Goal: Task Accomplishment & Management: Manage account settings

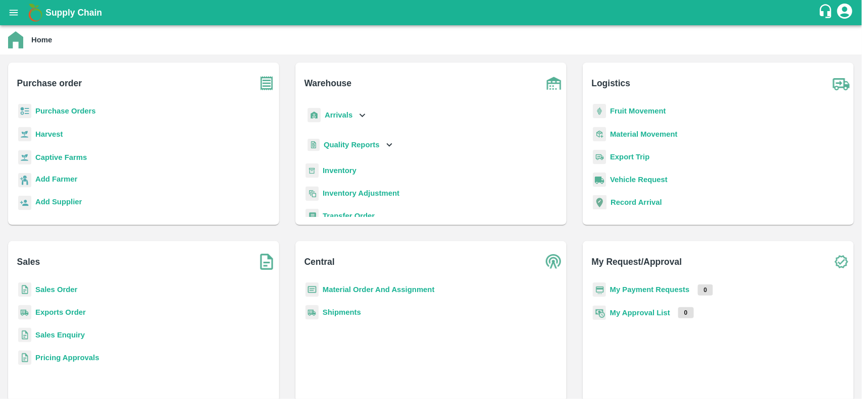
click at [64, 113] on b "Purchase Orders" at bounding box center [65, 111] width 61 height 8
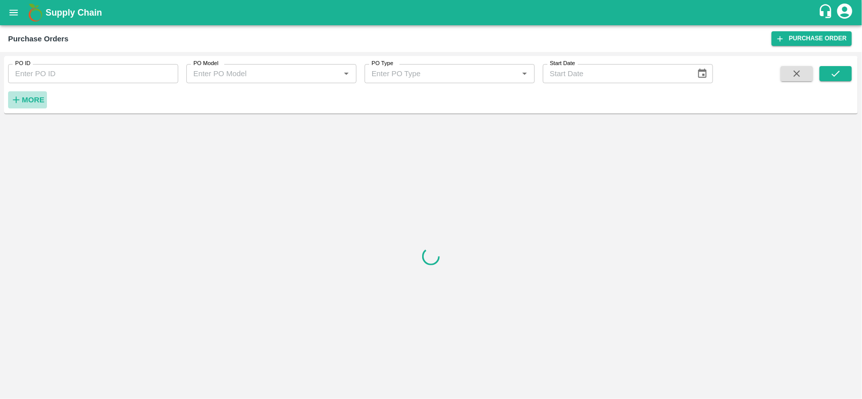
click at [24, 96] on strong "More" at bounding box center [33, 100] width 23 height 8
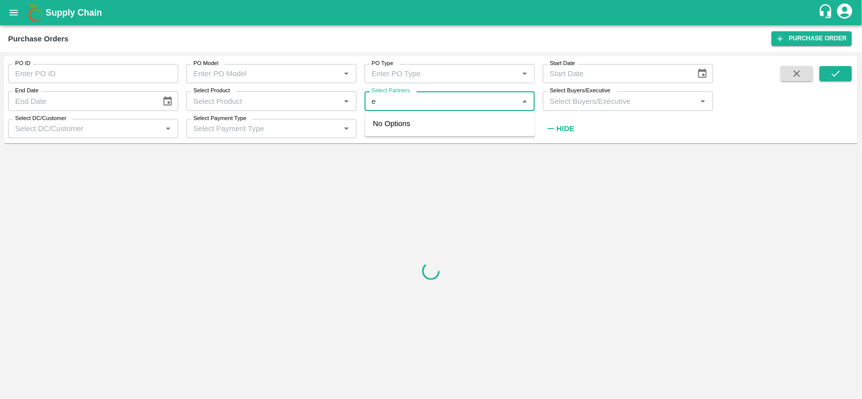
click at [412, 107] on input "Select Partners" at bounding box center [441, 100] width 147 height 13
type input "mbr"
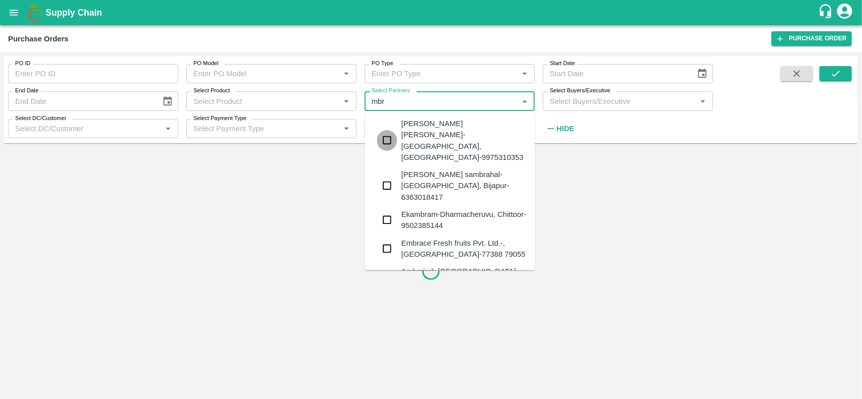
click at [380, 134] on input "checkbox" at bounding box center [387, 140] width 20 height 20
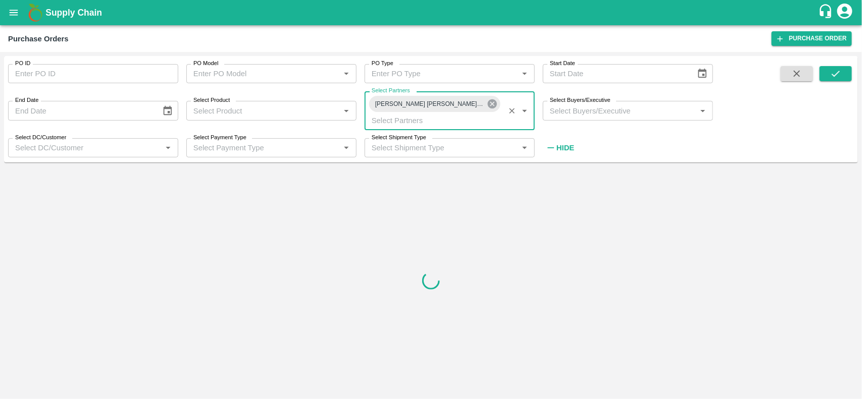
click at [487, 107] on icon at bounding box center [492, 103] width 11 height 11
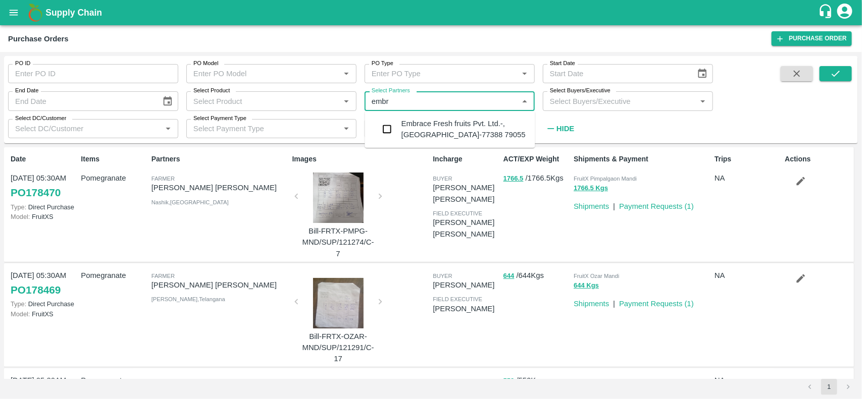
type input "embra"
click at [394, 130] on input "checkbox" at bounding box center [387, 129] width 20 height 20
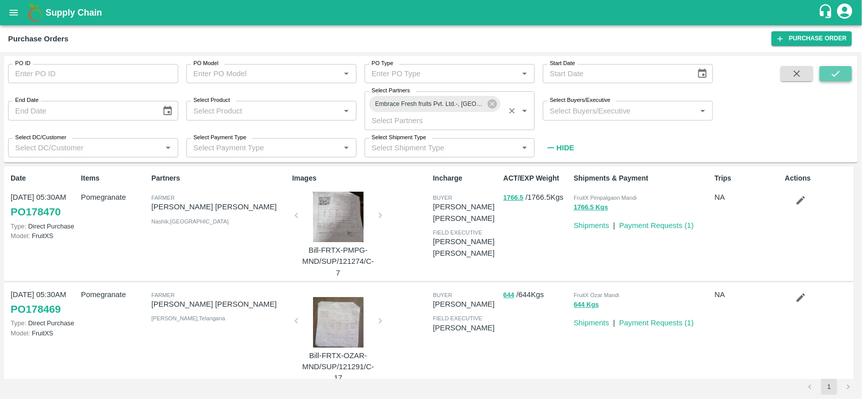
click at [833, 74] on icon "submit" at bounding box center [835, 73] width 11 height 11
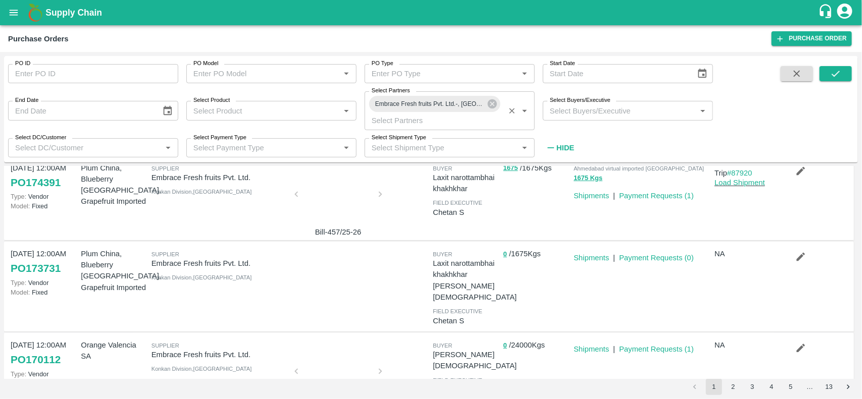
scroll to position [154, 0]
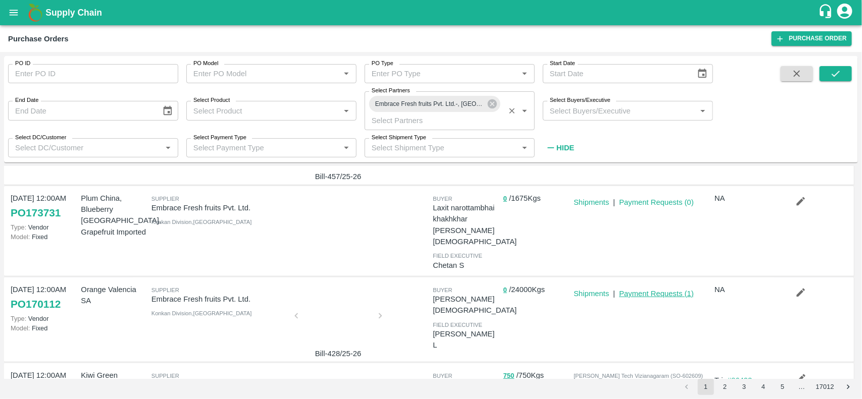
click at [668, 290] on link "Payment Requests ( 1 )" at bounding box center [656, 294] width 75 height 8
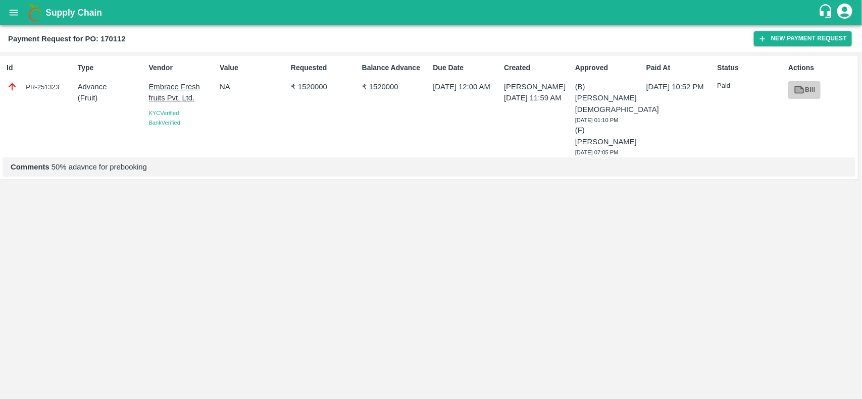
click at [801, 89] on icon at bounding box center [800, 90] width 10 height 8
click at [799, 32] on button "New Payment Request" at bounding box center [803, 38] width 98 height 15
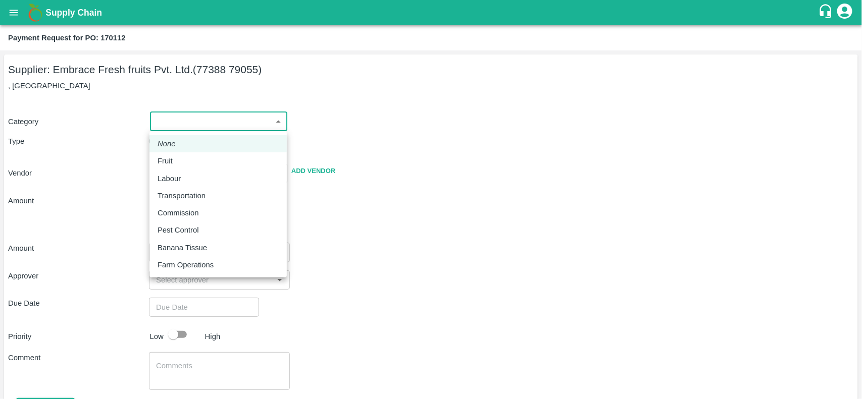
click at [214, 117] on body "Supply Chain Payment Request for PO: 170112 Supplier: Embrace Fresh fruits Pvt.…" at bounding box center [431, 199] width 862 height 399
click at [184, 158] on div "Fruit" at bounding box center [218, 160] width 121 height 11
type input "1"
type input "Embrace Fresh fruits Pvt. Ltd. - 77388 79055(Supplier)"
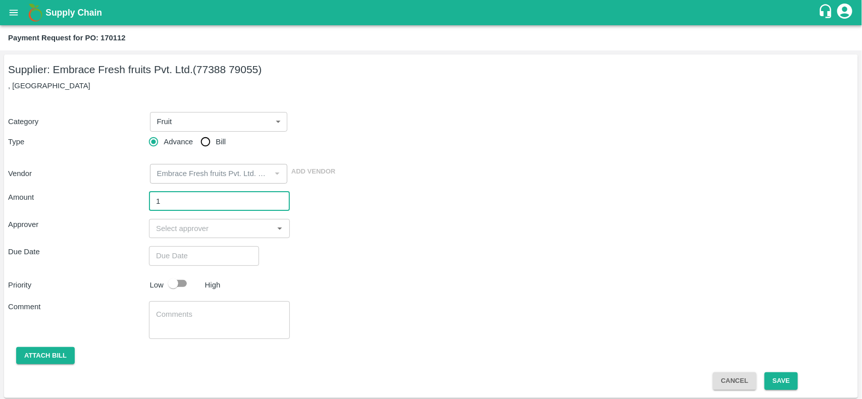
click at [195, 195] on input "1" at bounding box center [219, 201] width 141 height 19
click at [190, 238] on div "​" at bounding box center [219, 228] width 141 height 19
type input "1520000"
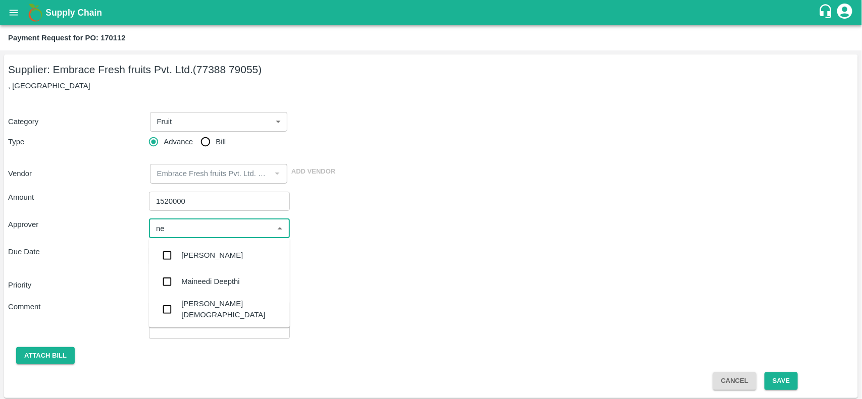
type input "nee"
click at [219, 307] on div "[PERSON_NAME][DEMOGRAPHIC_DATA]" at bounding box center [219, 309] width 141 height 29
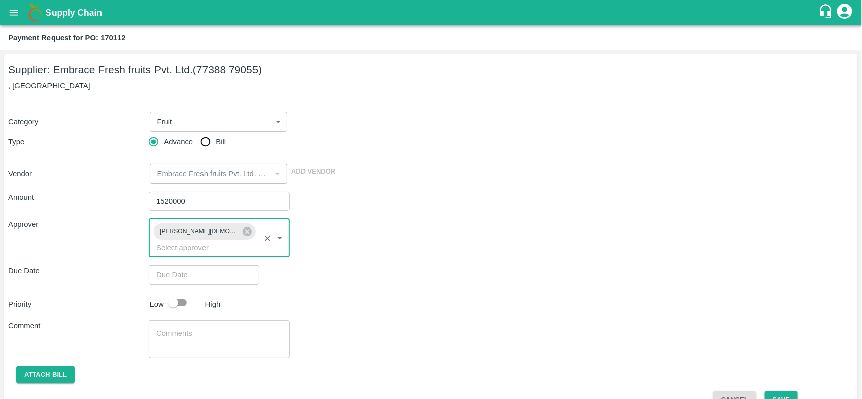
type input "DD/MM/YYYY hh:mm aa"
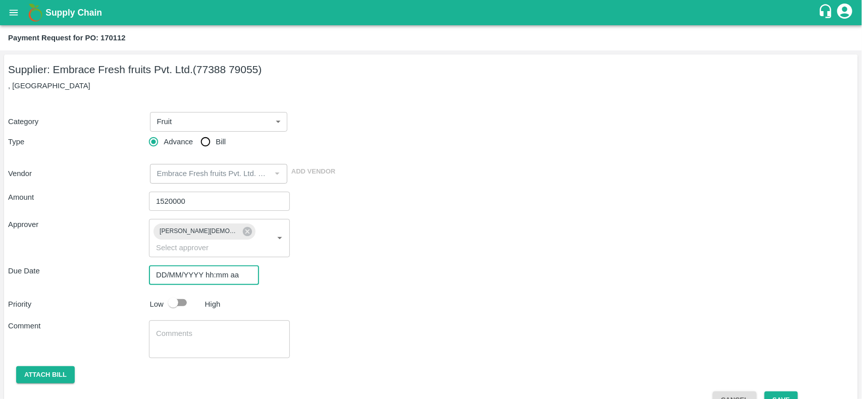
click at [172, 266] on input "DD/MM/YYYY hh:mm aa" at bounding box center [200, 275] width 103 height 19
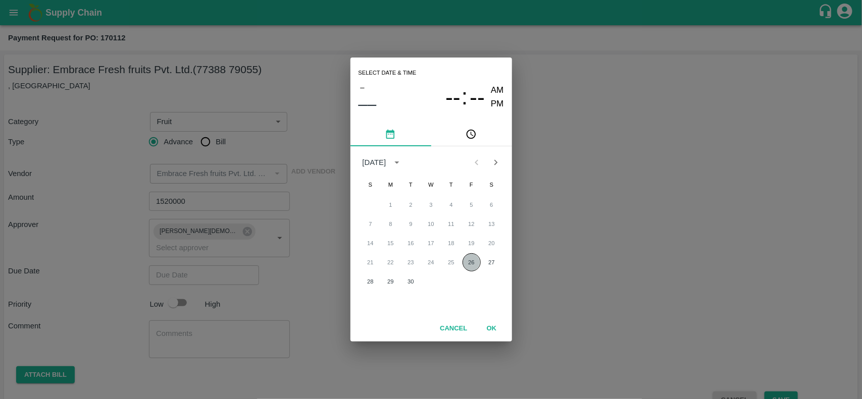
click at [468, 263] on button "26" at bounding box center [471, 262] width 18 height 18
type input "26/09/2025 12:00 AM"
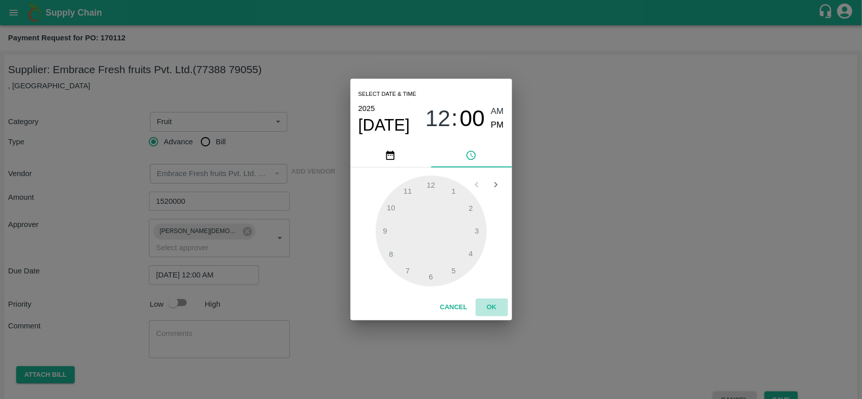
click at [495, 307] on button "OK" at bounding box center [492, 308] width 32 height 18
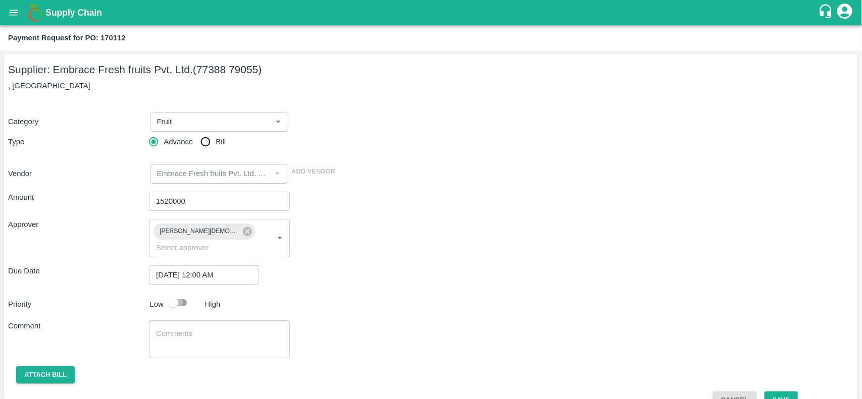
click at [175, 293] on input "checkbox" at bounding box center [173, 302] width 58 height 19
checkbox input "true"
click at [188, 336] on textarea at bounding box center [219, 339] width 127 height 21
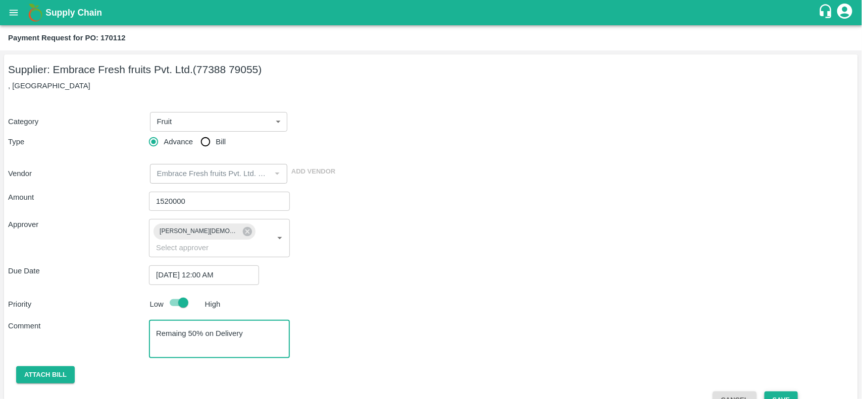
type textarea "Remaing 50% on Delivery"
click at [781, 392] on button "Save" at bounding box center [780, 401] width 33 height 18
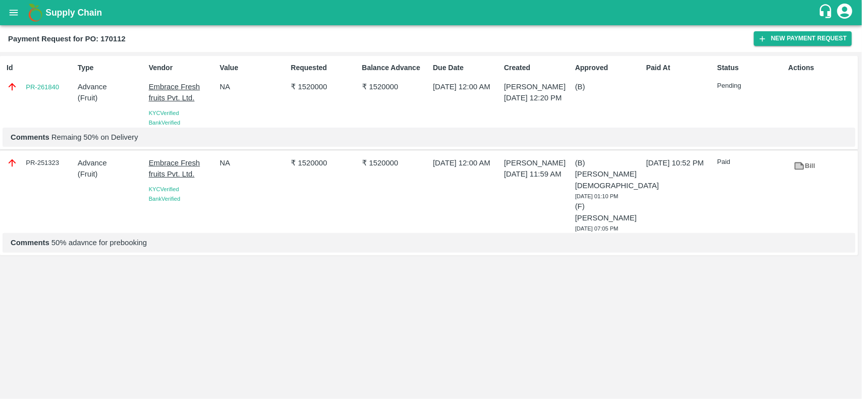
click at [781, 380] on div "Id PR-261840 Type Advance ( Fruit ) Vendor Embrace Fresh fruits Pvt. Ltd. KYC V…" at bounding box center [431, 225] width 862 height 347
click at [48, 85] on link "PR-261840" at bounding box center [42, 87] width 33 height 10
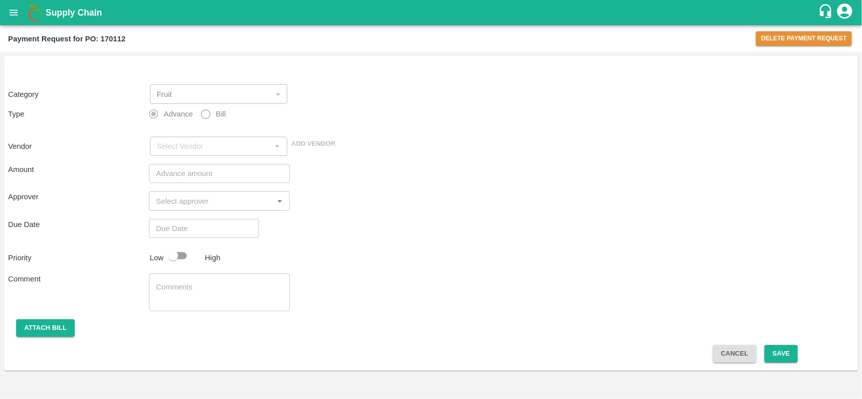
type input "Embrace Fresh fruits Pvt. Ltd. - 77388 79055(Supplier)"
type input "1520000"
checkbox input "true"
type textarea "Remaing 50% on Delivery"
type input "[DATE] 12:00 AM"
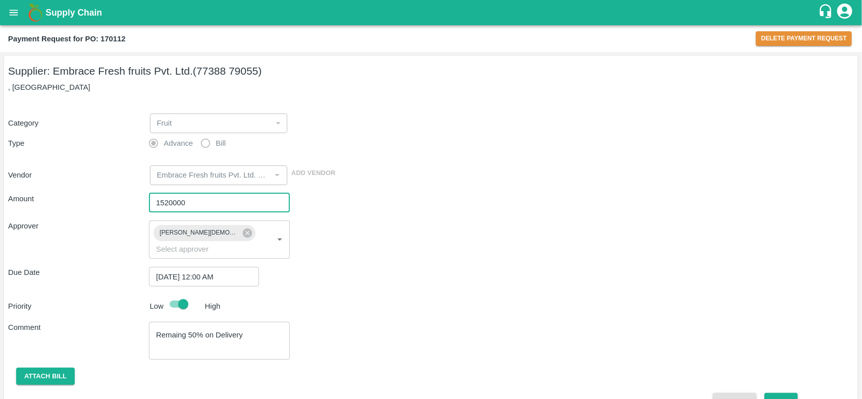
click at [197, 193] on input "1520000" at bounding box center [219, 202] width 141 height 19
type input "15"
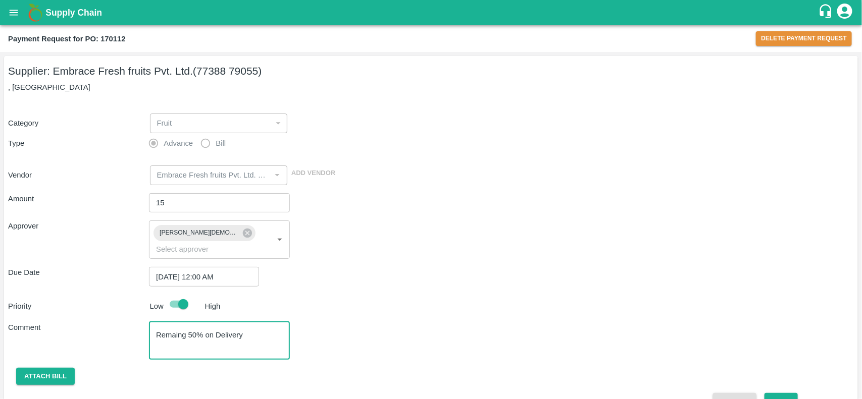
click at [193, 330] on textarea "Remaing 50% on Delivery" at bounding box center [219, 340] width 127 height 21
click at [245, 330] on textarea "Remaing 30% on Delivery" at bounding box center [219, 340] width 127 height 21
type textarea "Remaing 30% on Delivery"
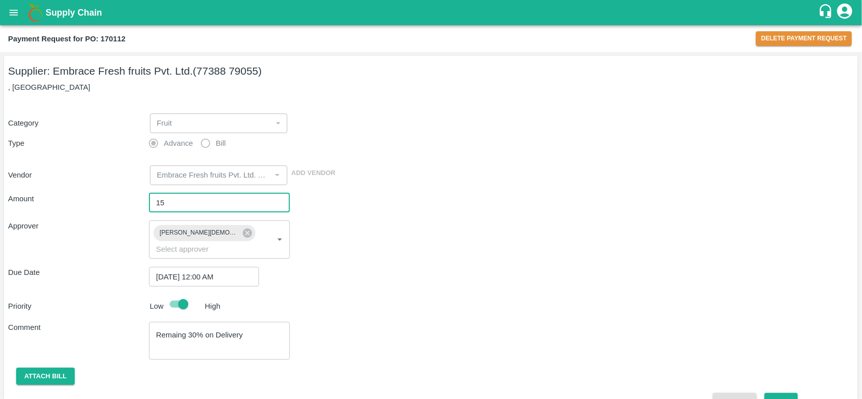
click at [177, 211] on input "15" at bounding box center [219, 202] width 141 height 19
type input "1064000"
click at [784, 393] on button "Save" at bounding box center [780, 402] width 33 height 18
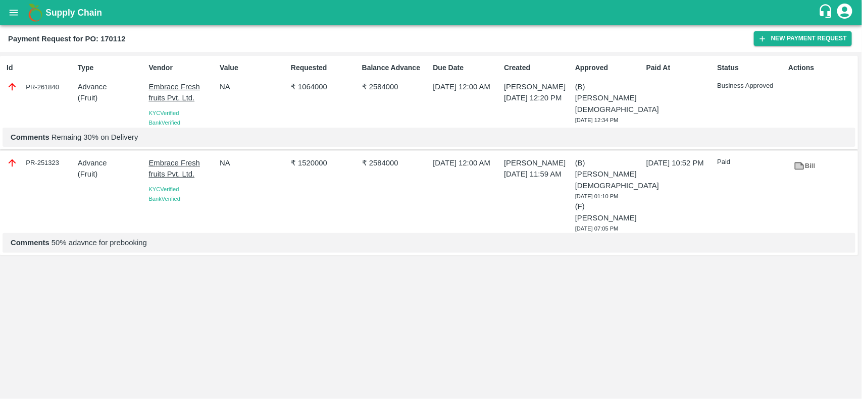
click at [38, 87] on div "PR-261840" at bounding box center [40, 86] width 67 height 11
copy div "PR-261840"
click at [110, 35] on b "Payment Request for PO: 170112" at bounding box center [67, 39] width 118 height 8
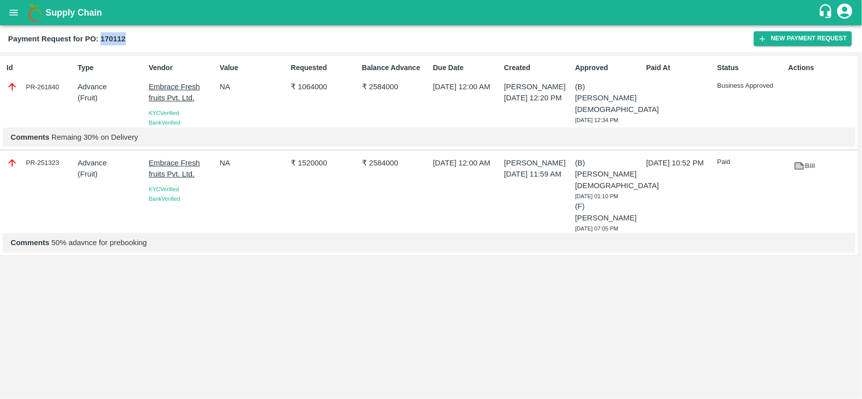
click at [110, 35] on b "Payment Request for PO: 170112" at bounding box center [67, 39] width 118 height 8
copy b "170112"
click at [157, 84] on p "Embrace Fresh fruits Pvt. Ltd." at bounding box center [182, 92] width 67 height 23
click at [306, 87] on p "₹ 1064000" at bounding box center [324, 86] width 67 height 11
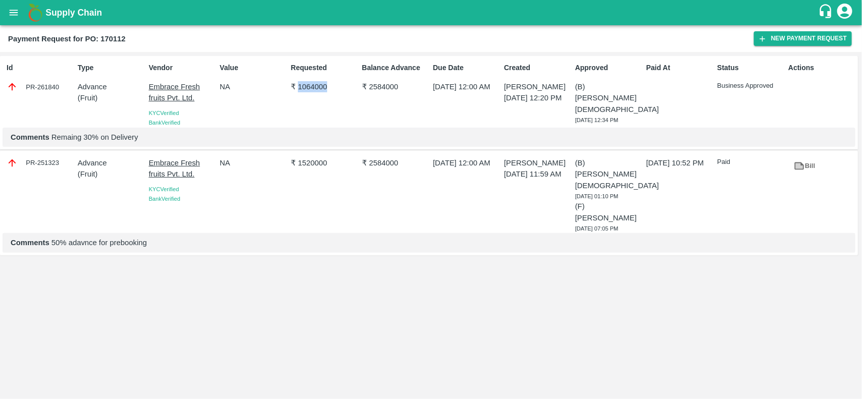
copy p "1064000"
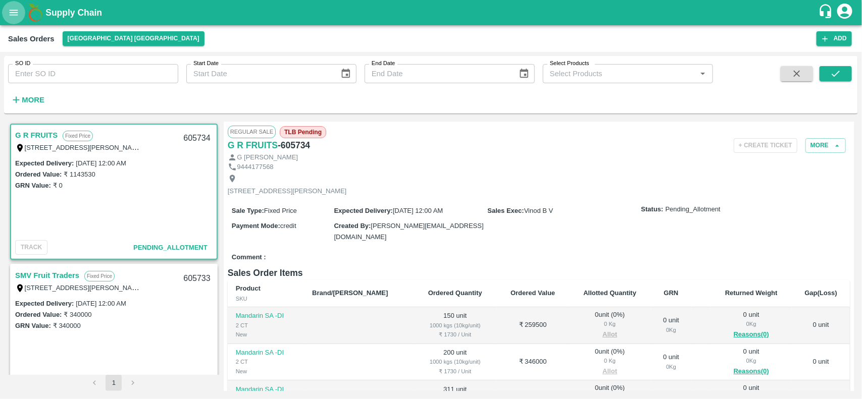
click at [15, 11] on icon "open drawer" at bounding box center [13, 12] width 11 height 11
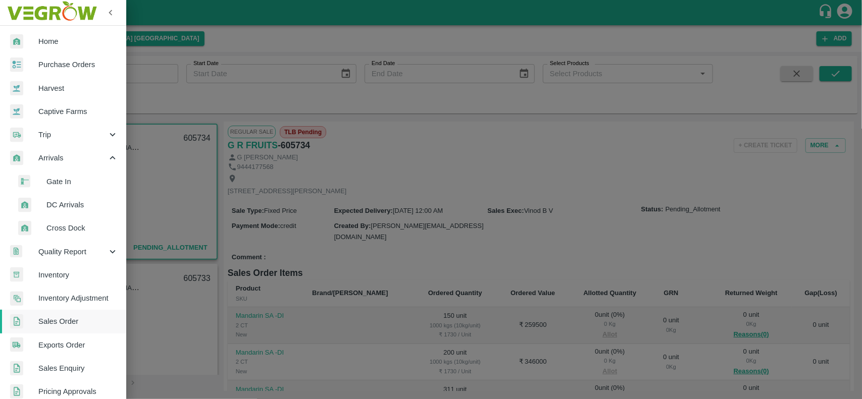
scroll to position [245, 0]
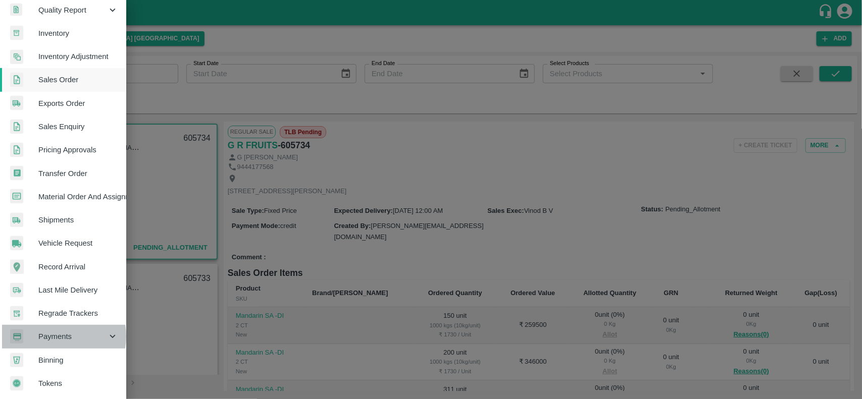
click at [53, 334] on span "Payments" at bounding box center [72, 336] width 69 height 11
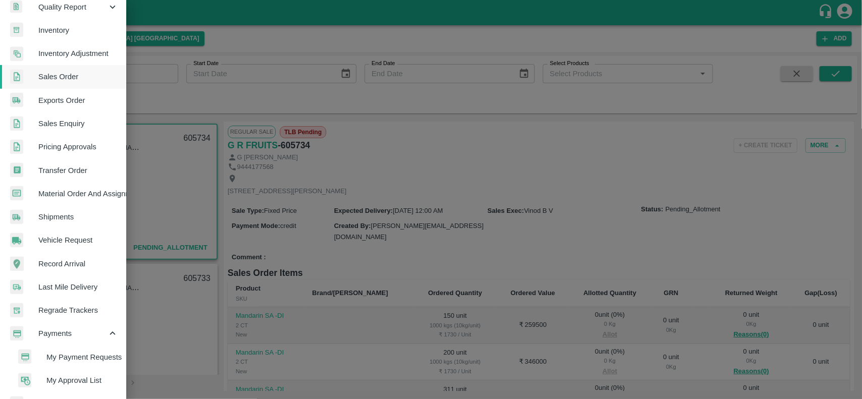
click at [67, 357] on span "My Payment Requests" at bounding box center [82, 357] width 72 height 11
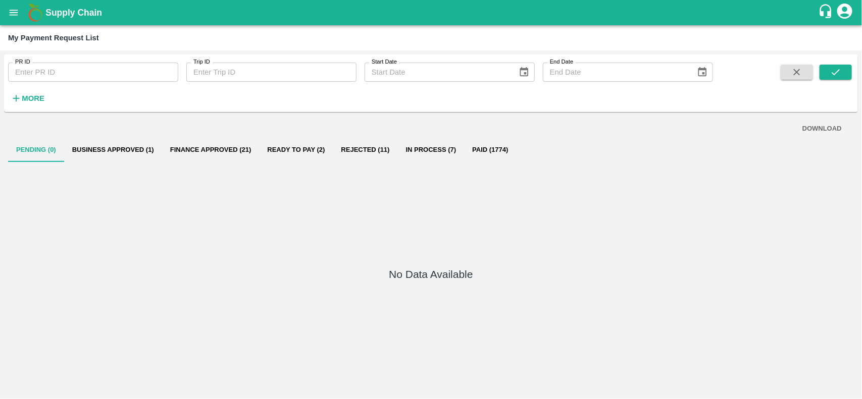
click at [278, 150] on button "Ready To Pay (2)" at bounding box center [296, 150] width 74 height 24
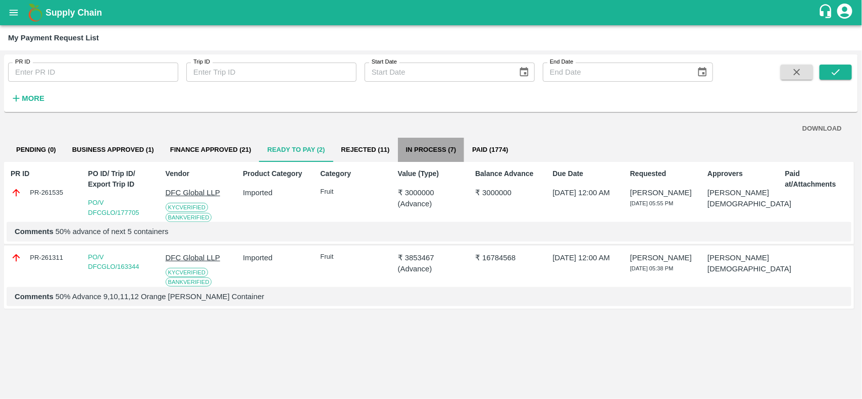
click at [447, 140] on button "In Process (7)" at bounding box center [431, 150] width 67 height 24
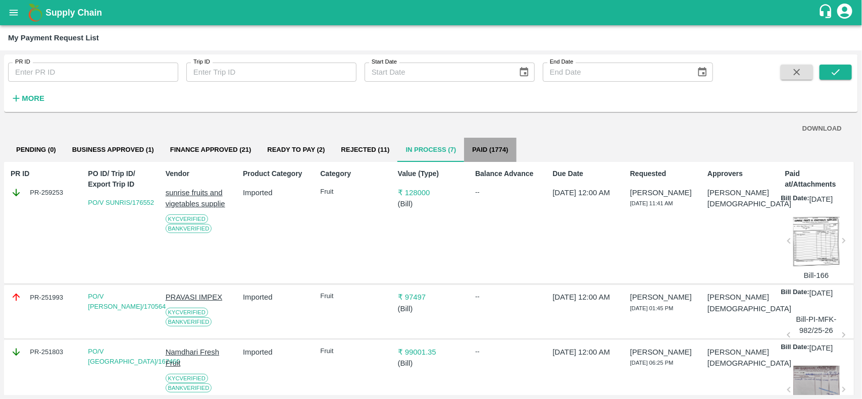
click at [498, 153] on button "Paid (1774)" at bounding box center [490, 150] width 52 height 24
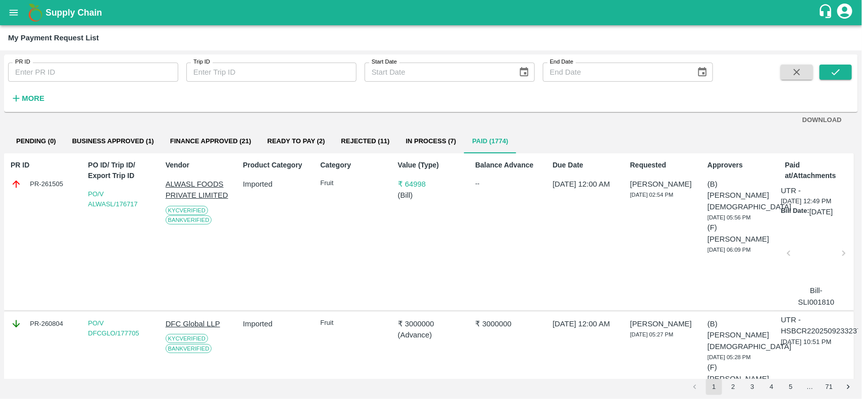
scroll to position [9, 0]
